Goal: Check status: Check status

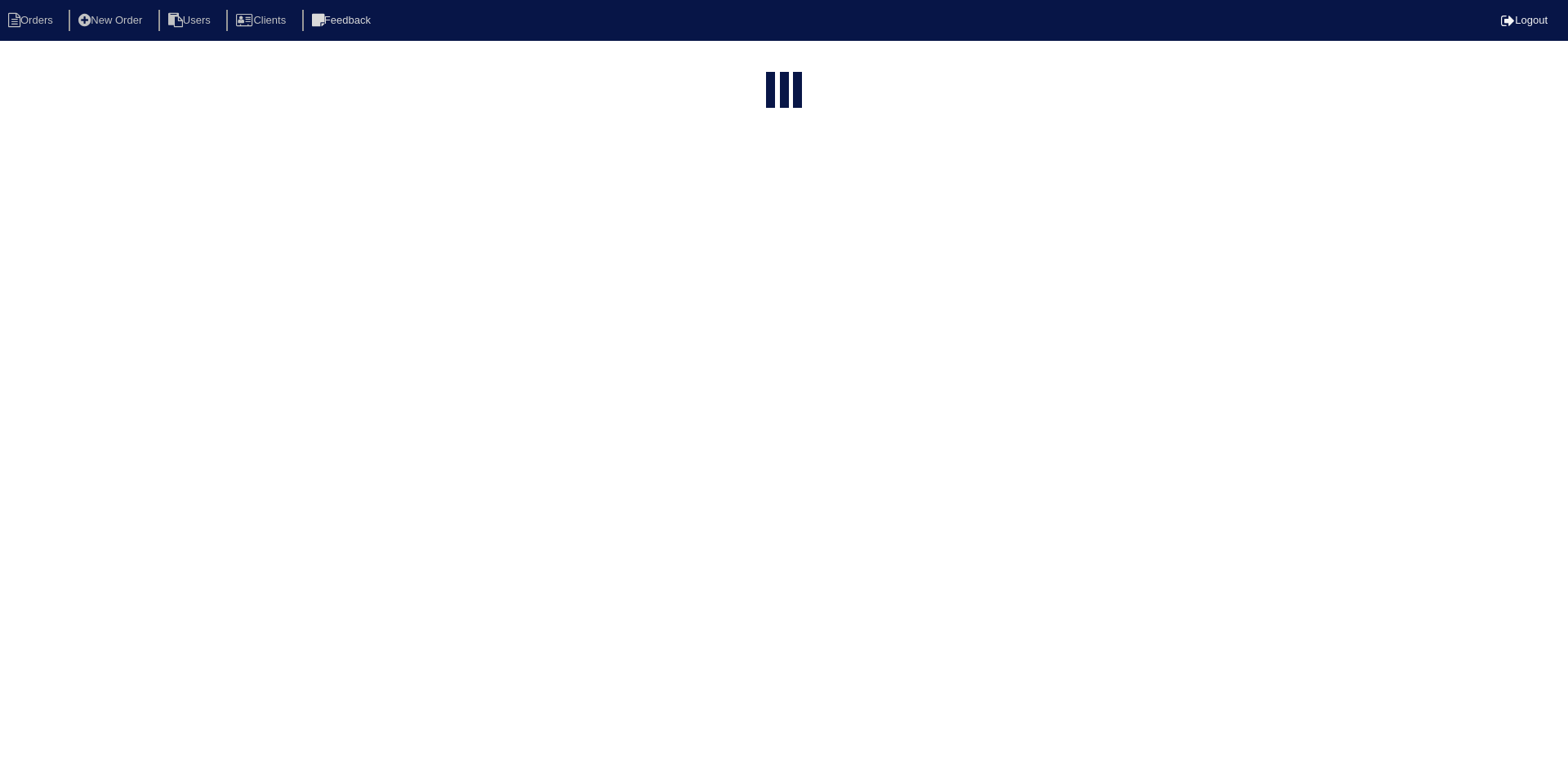
select select "15"
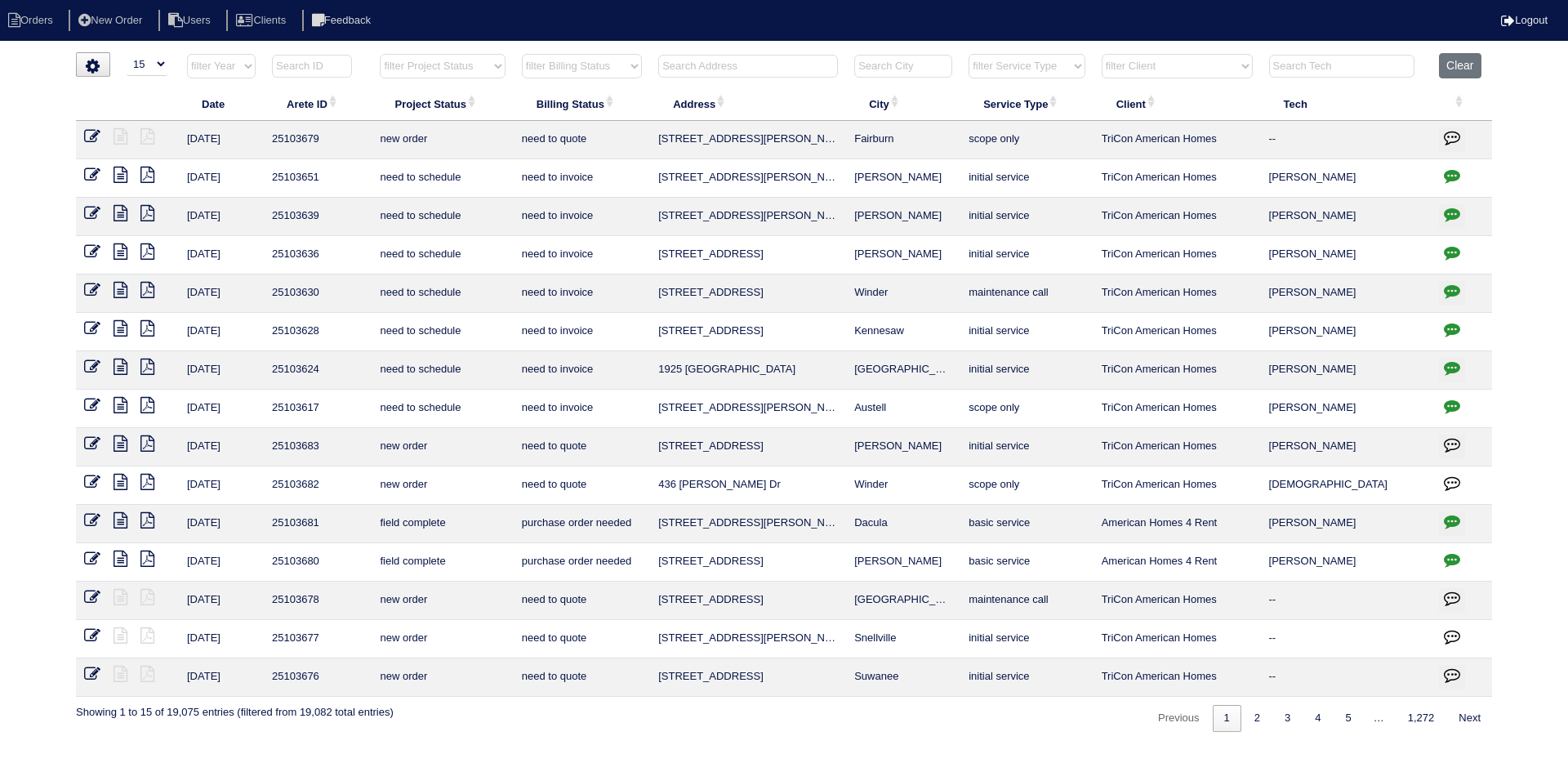
click at [716, 73] on input "text" at bounding box center [748, 66] width 180 height 23
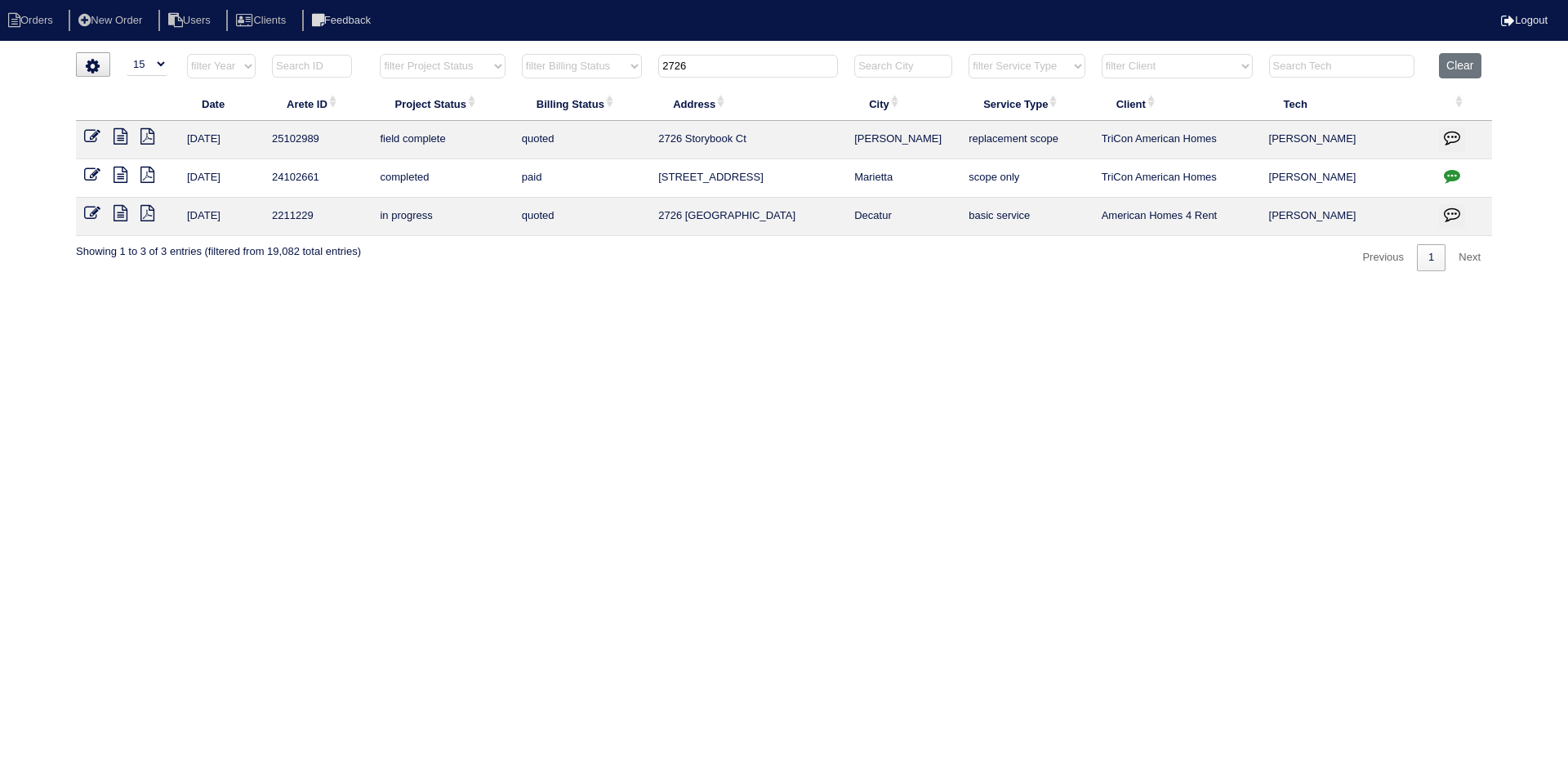
type input "2726"
click at [124, 136] on icon at bounding box center [120, 136] width 14 height 16
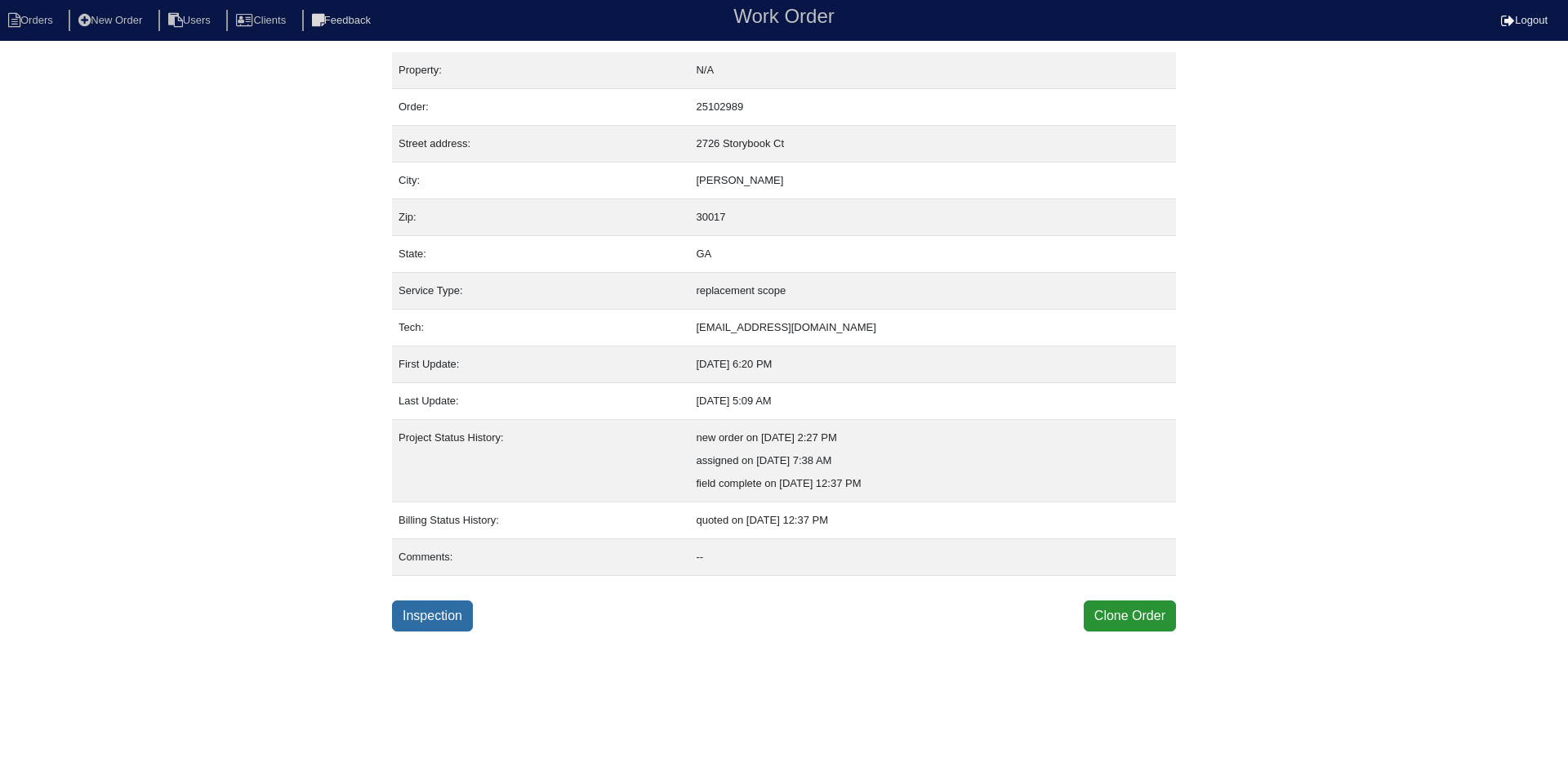
click at [433, 611] on link "Inspection" at bounding box center [432, 616] width 81 height 31
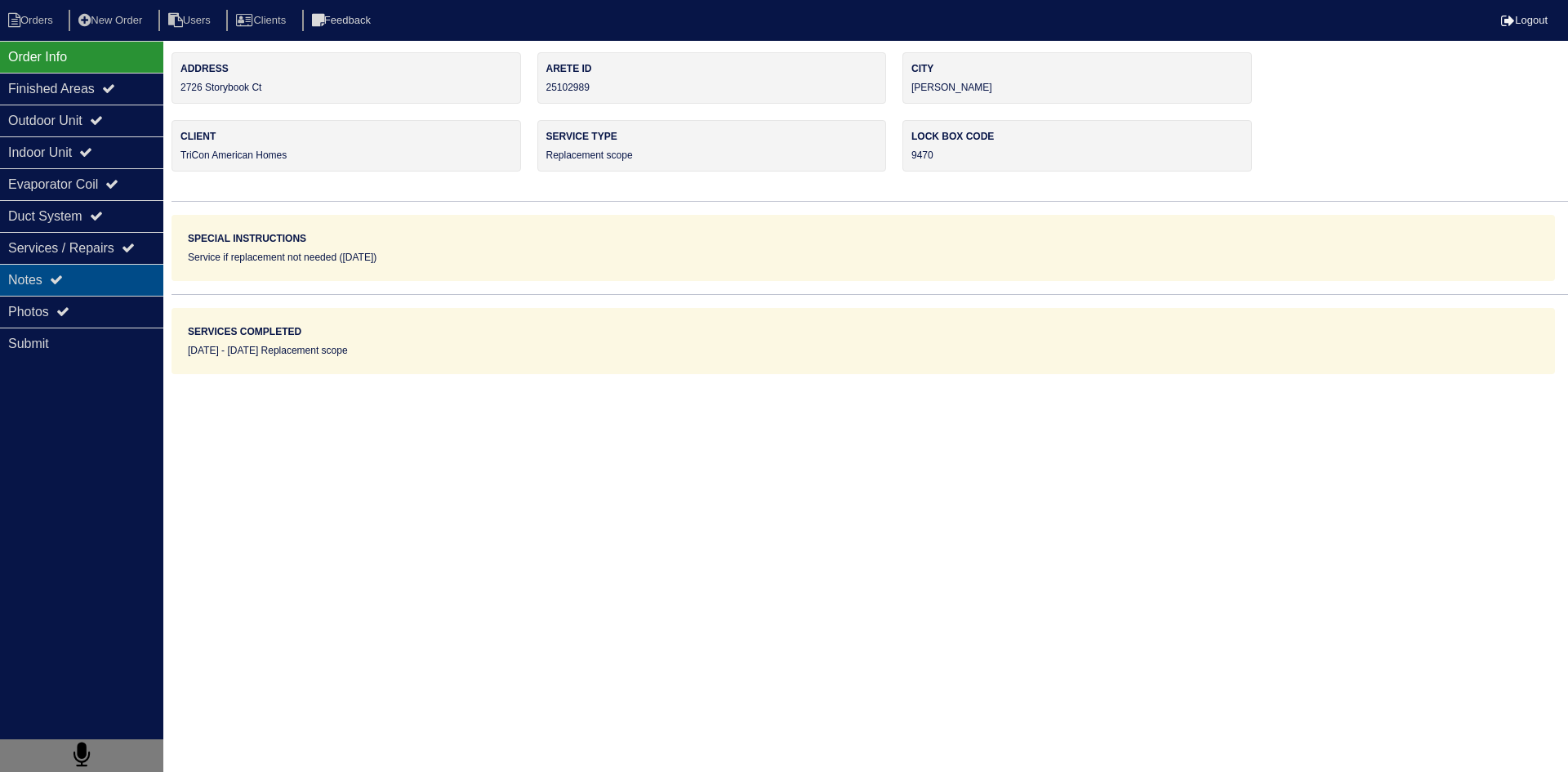
click at [114, 288] on div "Notes" at bounding box center [82, 279] width 164 height 31
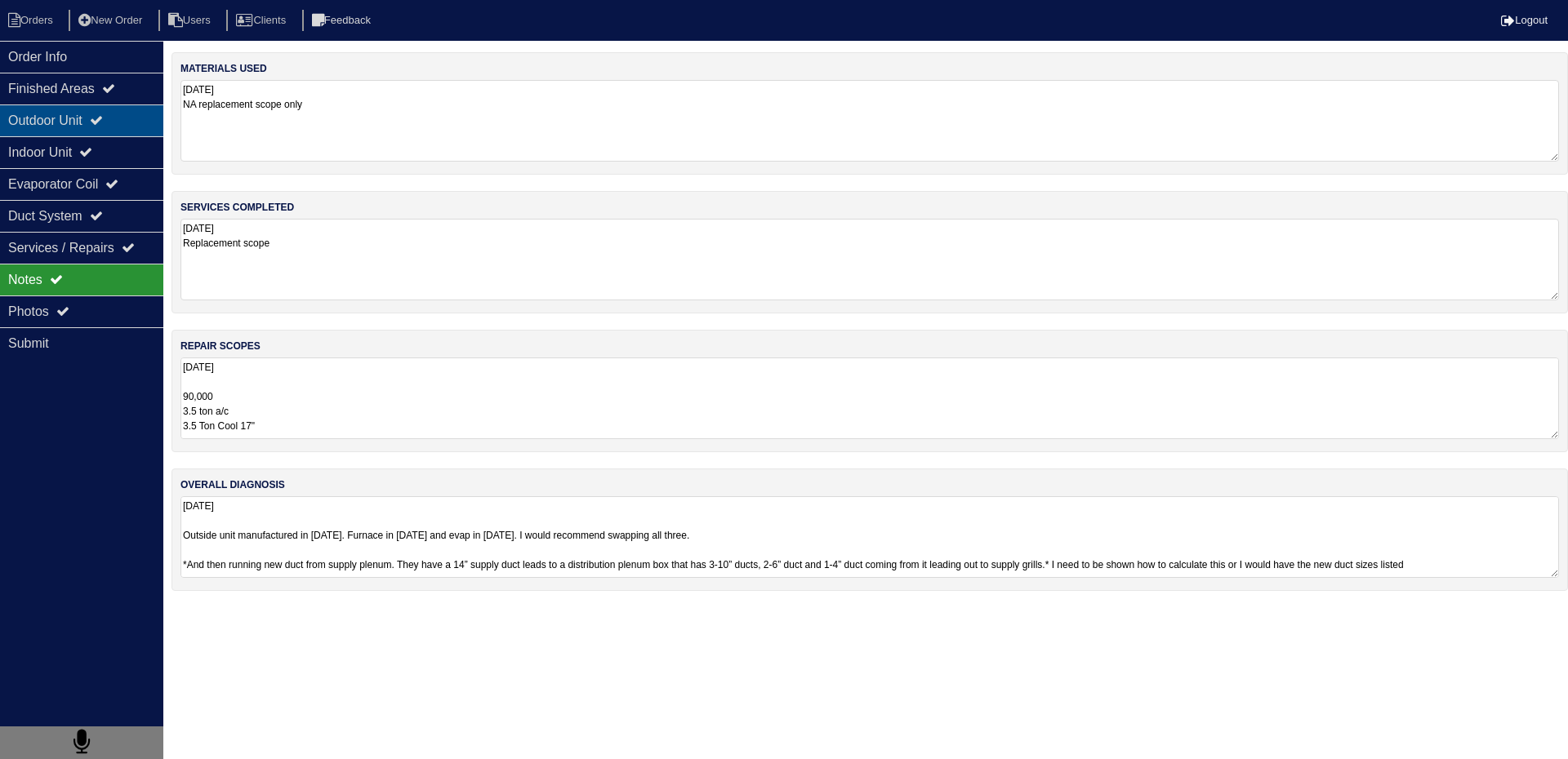
click at [41, 123] on div "Outdoor Unit" at bounding box center [82, 120] width 164 height 31
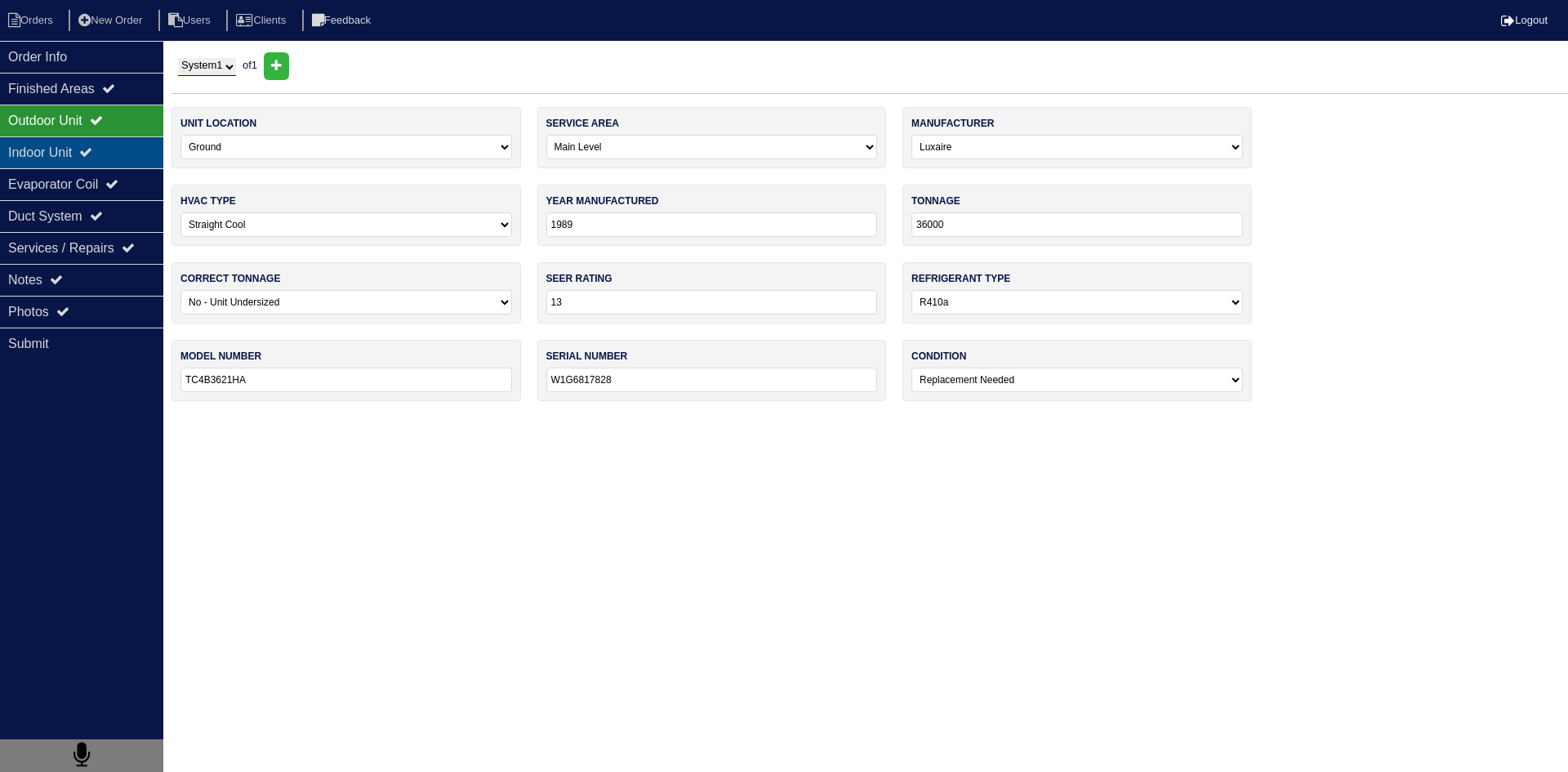
click at [68, 153] on div "Indoor Unit" at bounding box center [82, 152] width 164 height 31
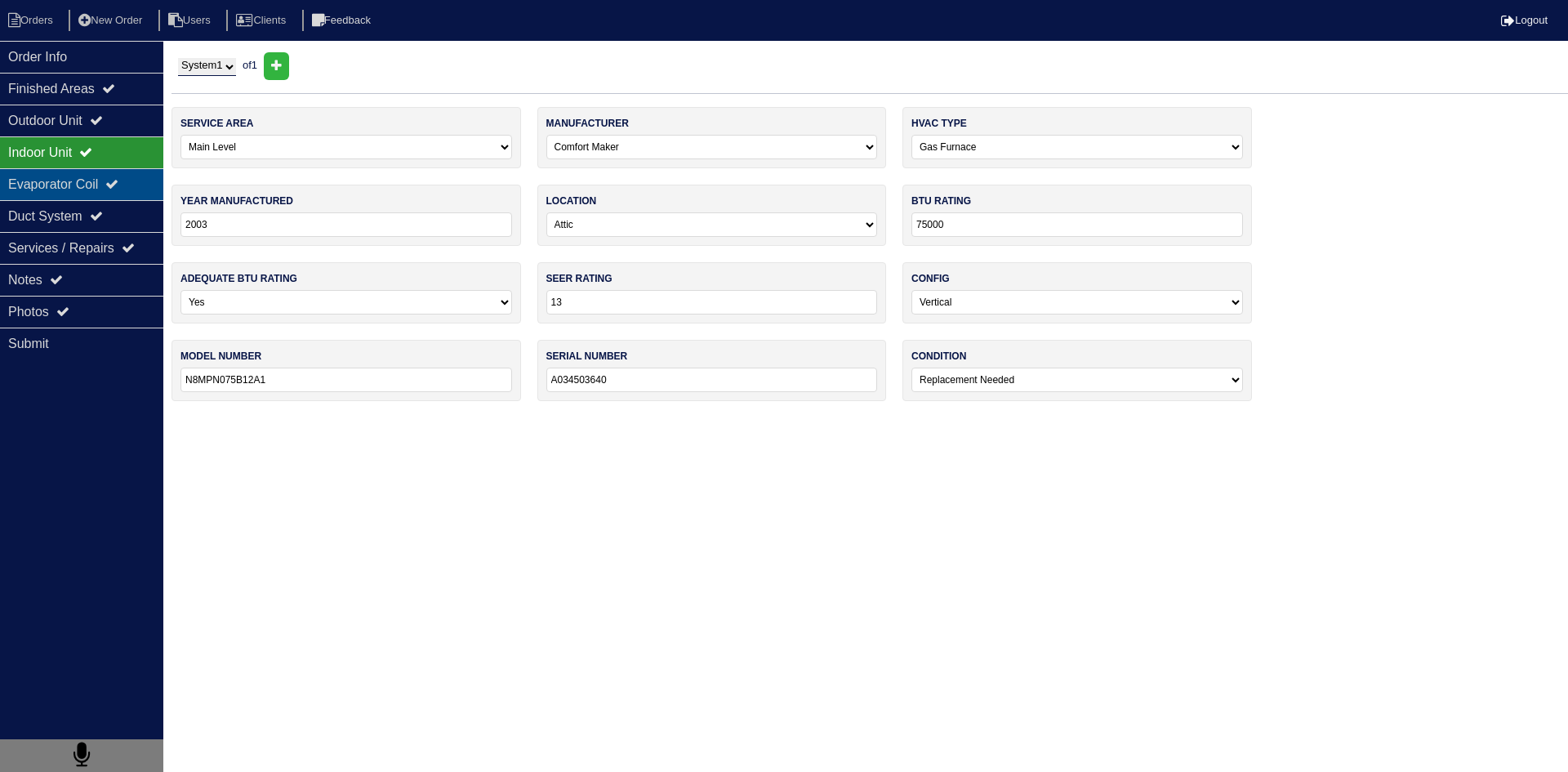
click at [31, 182] on div "Evaporator Coil" at bounding box center [82, 184] width 164 height 31
